Goal: Check status: Check status

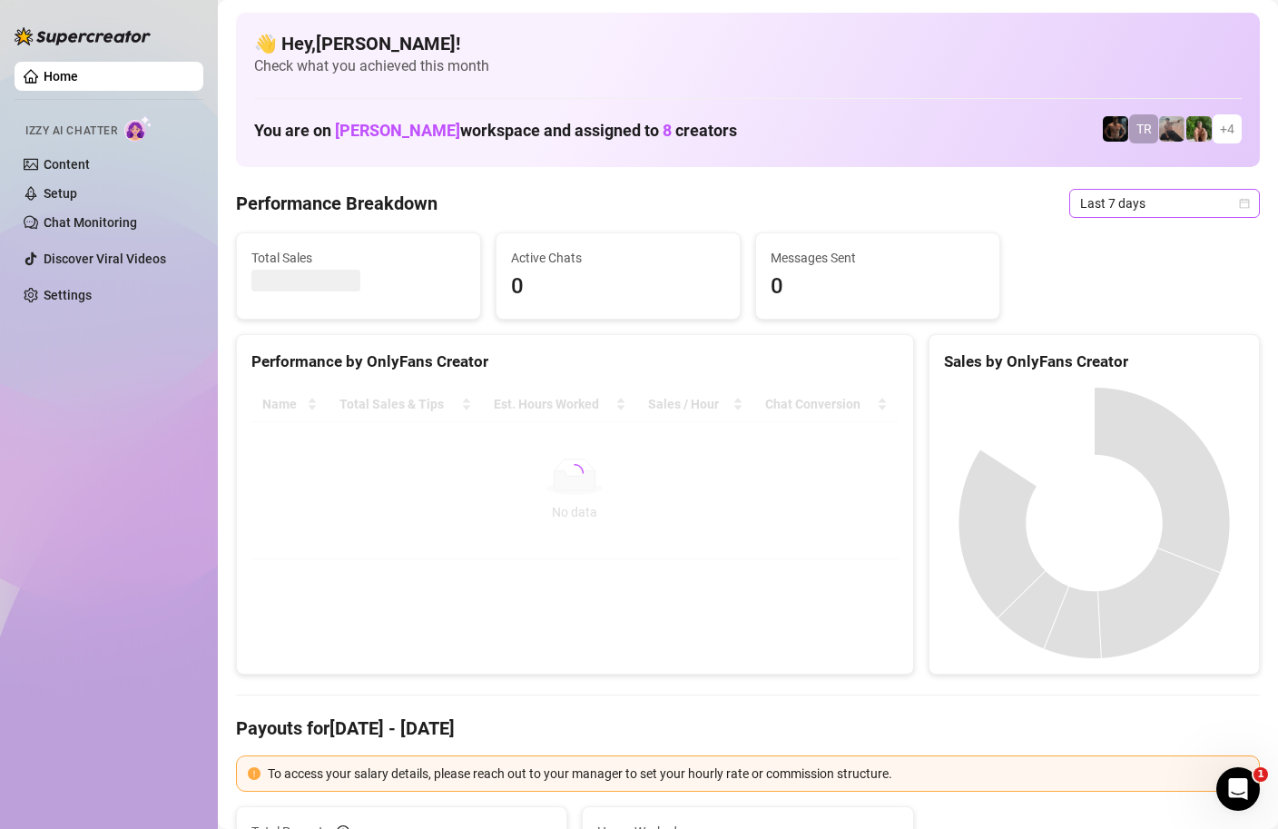
click at [1094, 202] on span "Last 7 days" at bounding box center [1164, 203] width 169 height 27
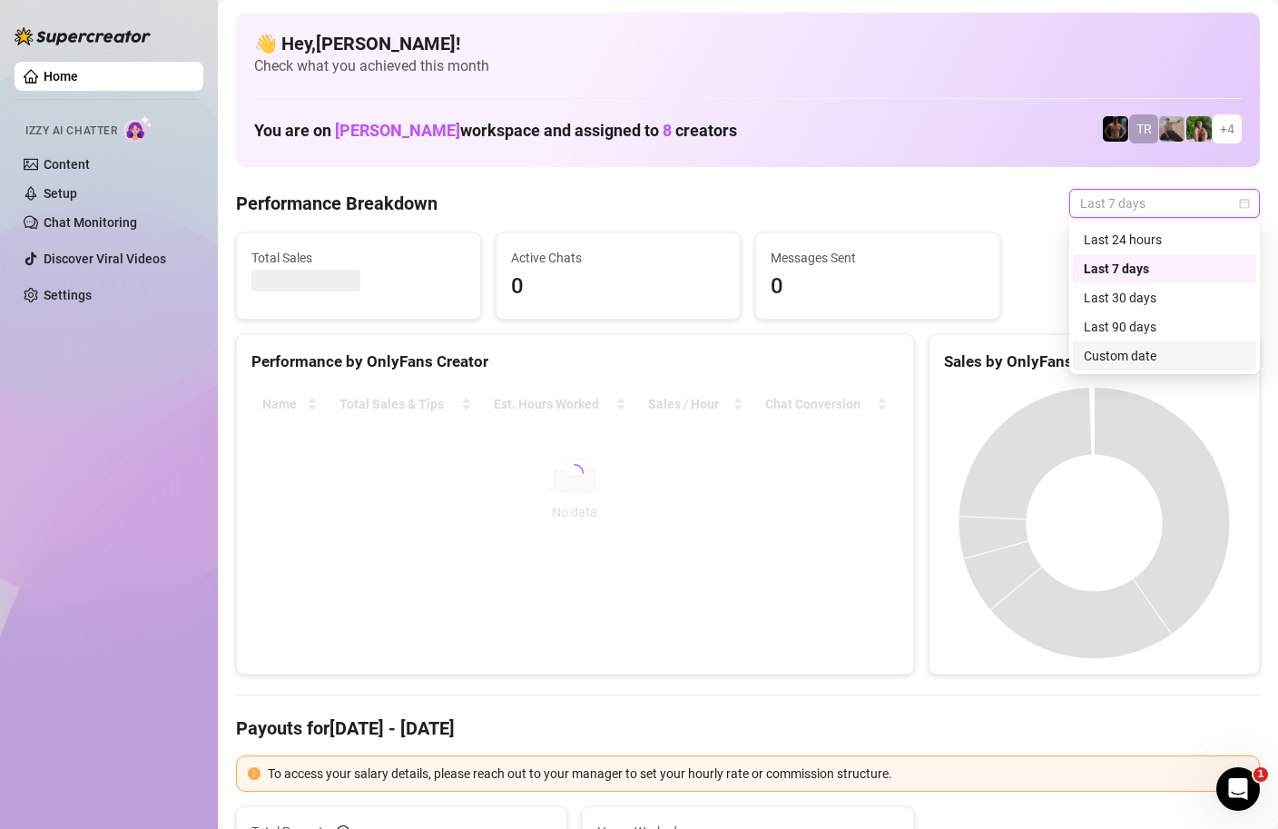
click at [1095, 353] on div "Custom date" at bounding box center [1165, 356] width 162 height 20
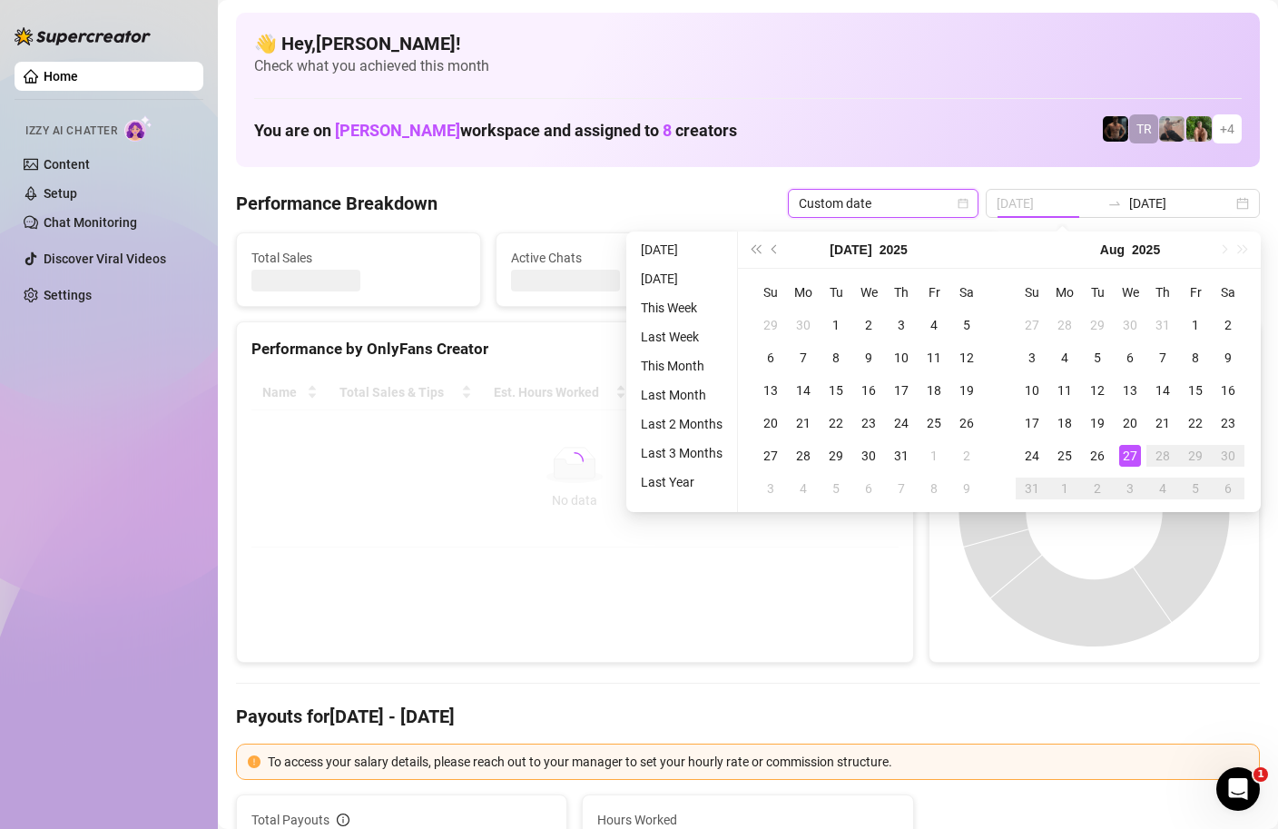
click at [1129, 456] on div "27" at bounding box center [1130, 456] width 22 height 22
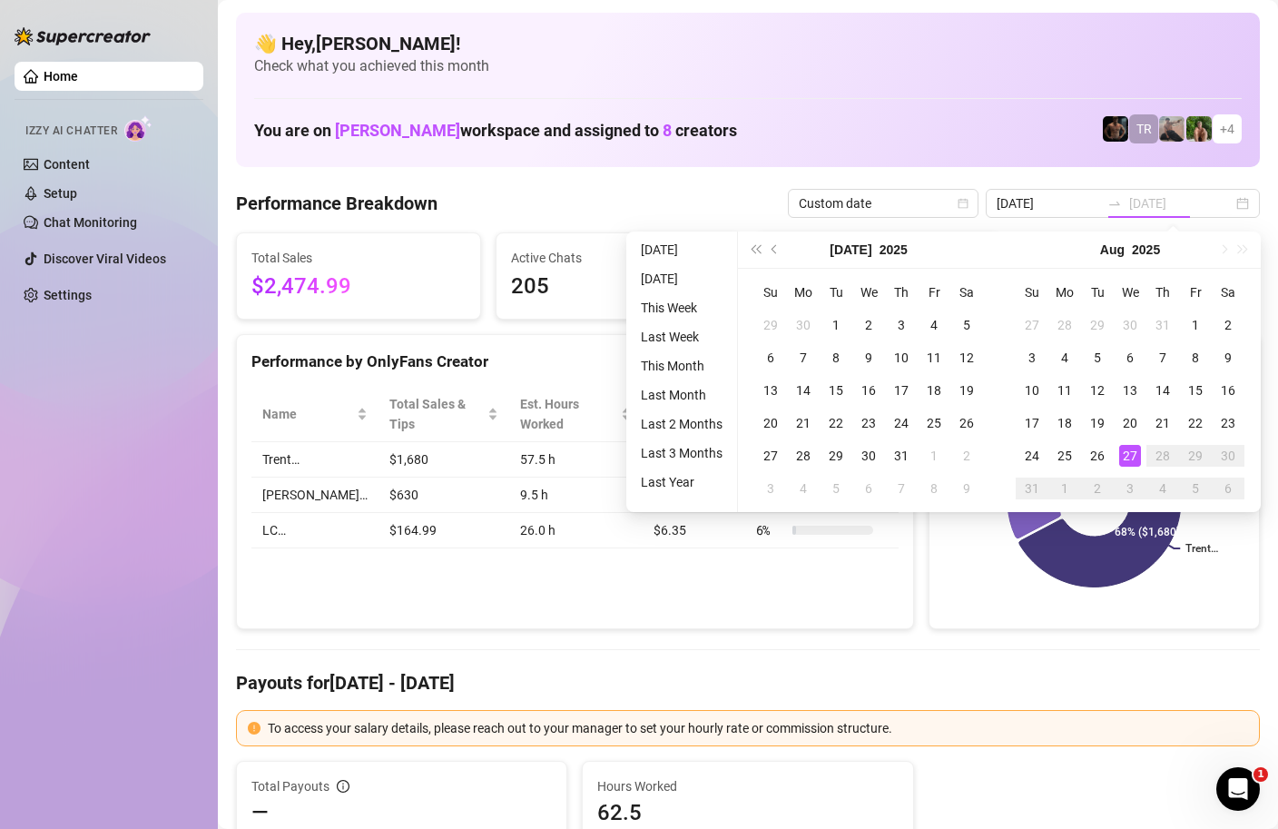
click at [1129, 456] on div "27" at bounding box center [1130, 456] width 22 height 22
click at [1129, 456] on icon at bounding box center [1100, 500] width 162 height 173
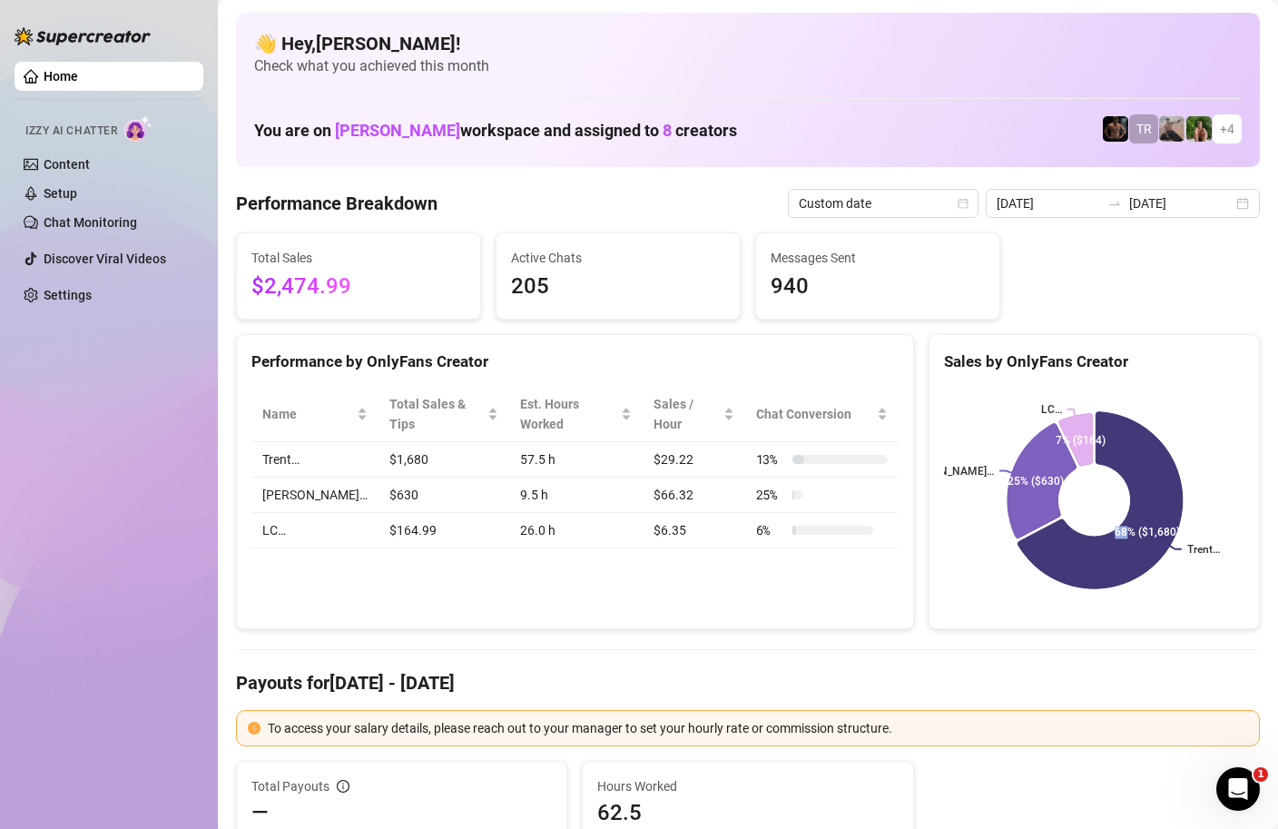
type input "2025-08-20"
click at [1174, 206] on input "[DATE]" at bounding box center [1180, 203] width 103 height 20
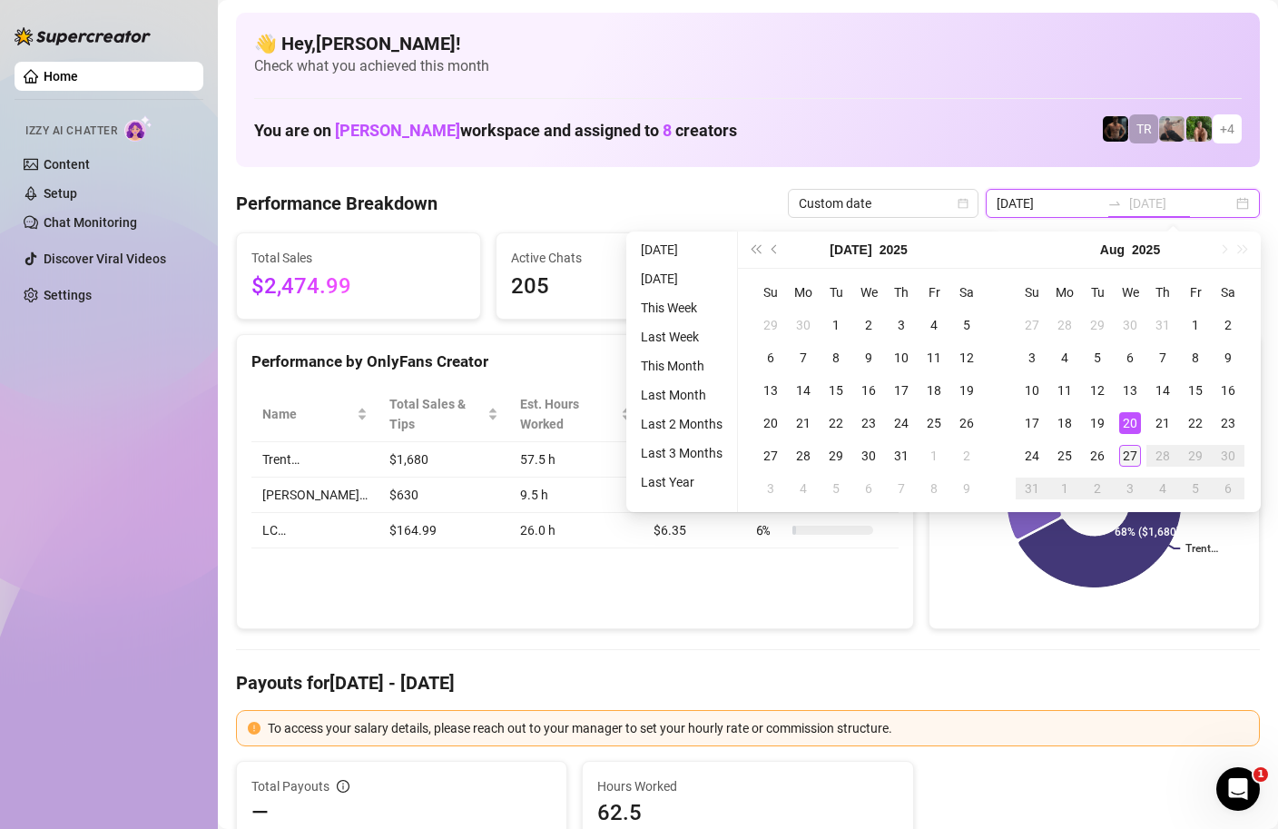
type input "[DATE]"
click at [1127, 455] on div "27" at bounding box center [1130, 456] width 22 height 22
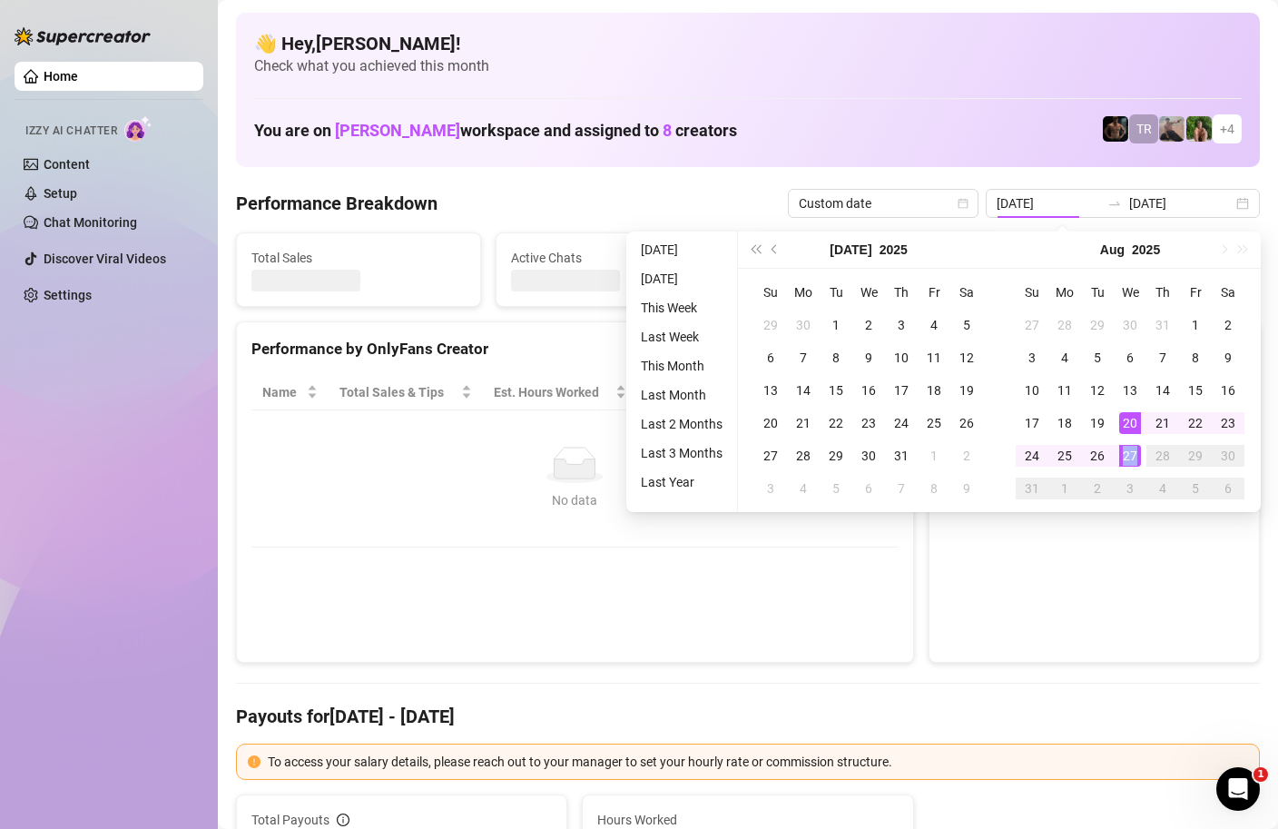
type input "[DATE]"
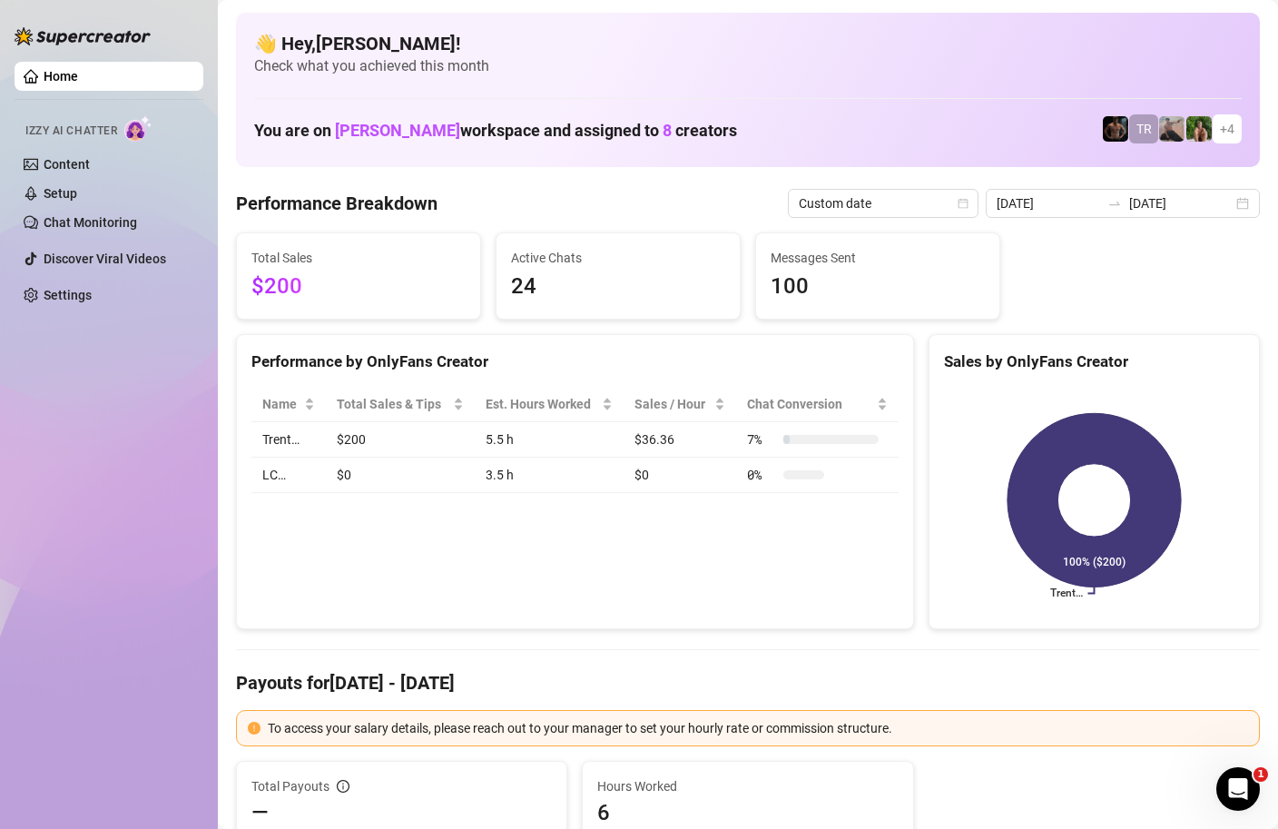
click at [837, 556] on div "Performance by OnlyFans Creator Name Total Sales & Tips Est. Hours Worked Sales…" at bounding box center [575, 482] width 678 height 296
